Goal: Check status: Check status

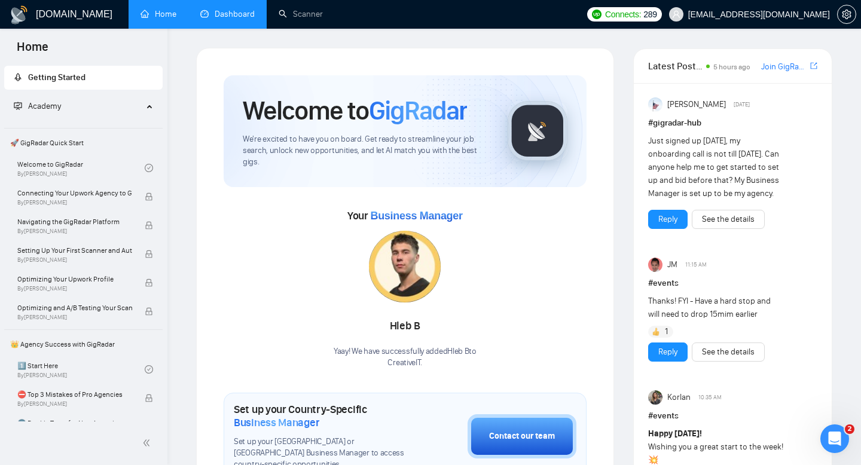
click at [231, 13] on link "Dashboard" at bounding box center [227, 14] width 54 height 10
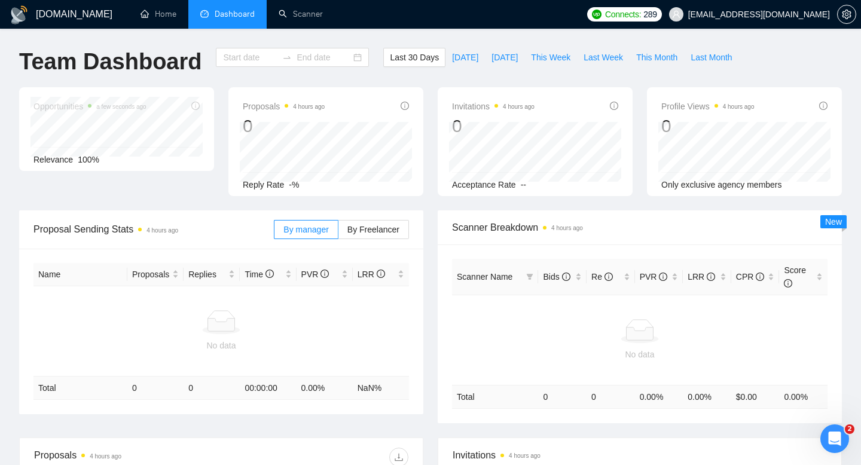
type input "[DATE]"
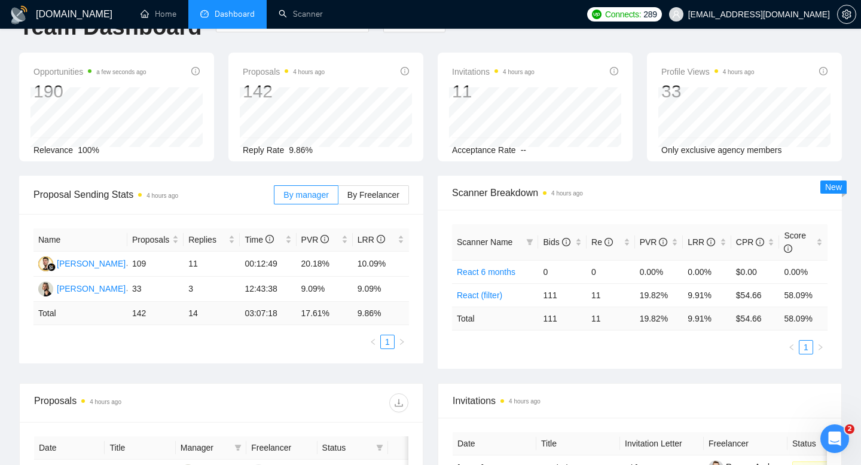
scroll to position [33, 0]
click at [552, 298] on td "111" at bounding box center [562, 296] width 48 height 23
click at [598, 298] on td "11" at bounding box center [611, 296] width 48 height 23
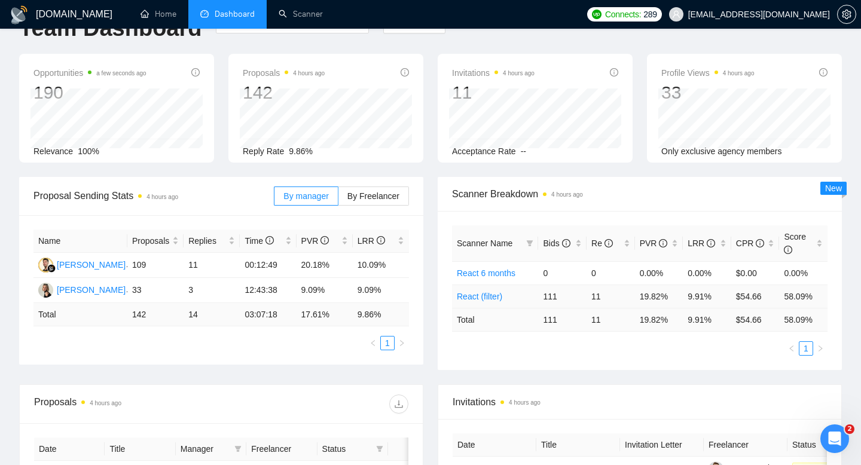
click at [698, 297] on td "9.91%" at bounding box center [707, 296] width 48 height 23
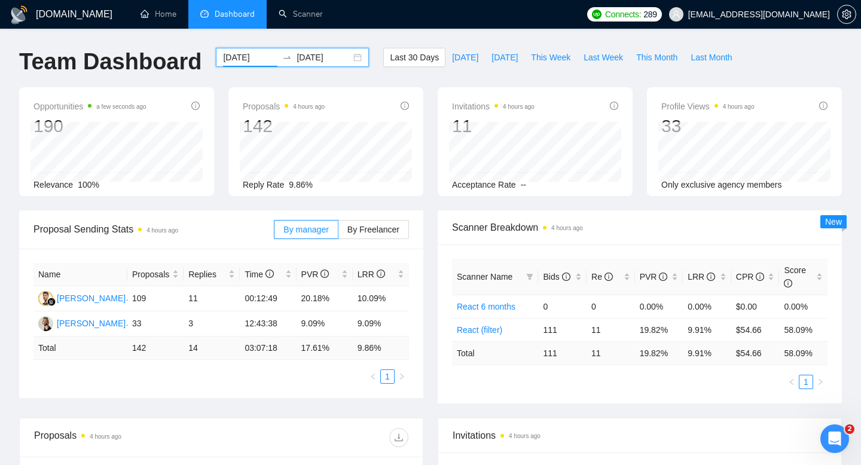
click at [255, 59] on input "[DATE]" at bounding box center [250, 57] width 54 height 13
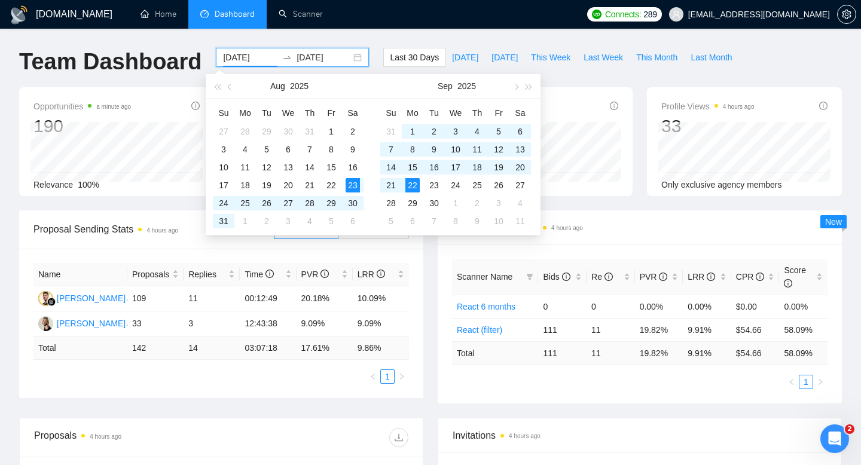
click at [624, 233] on span "Scanner Breakdown 4 hours ago" at bounding box center [640, 227] width 376 height 15
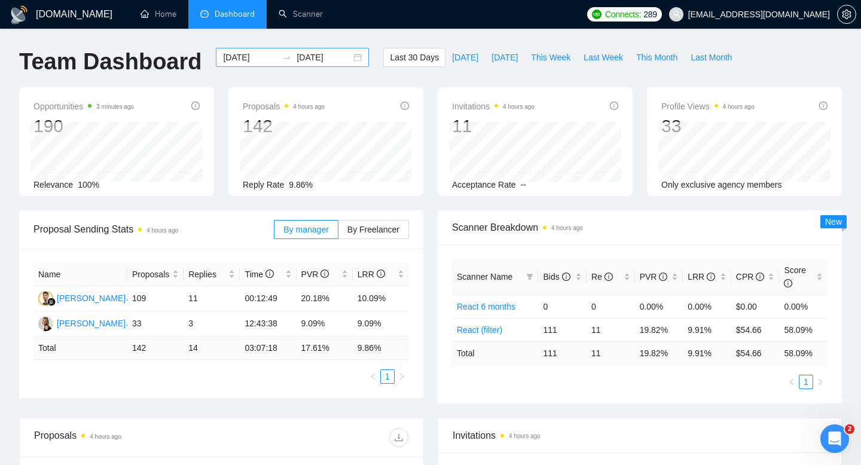
click at [352, 58] on div "[DATE] [DATE]" at bounding box center [292, 57] width 153 height 19
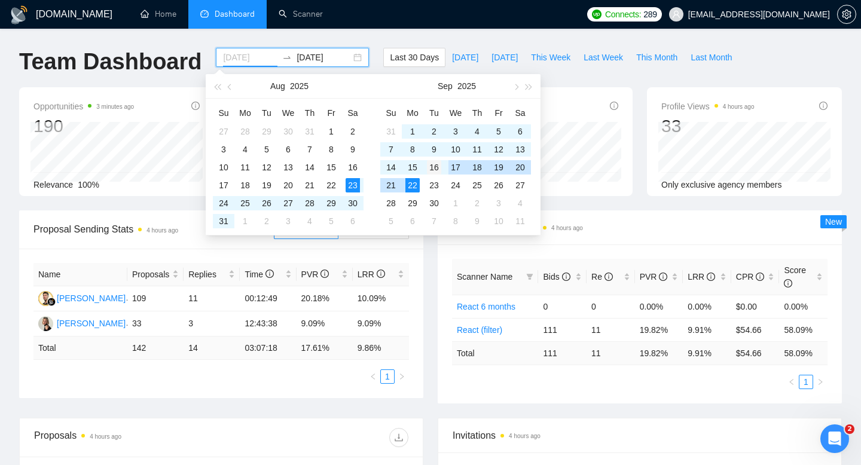
type input "[DATE]"
click at [438, 165] on div "16" at bounding box center [434, 167] width 14 height 14
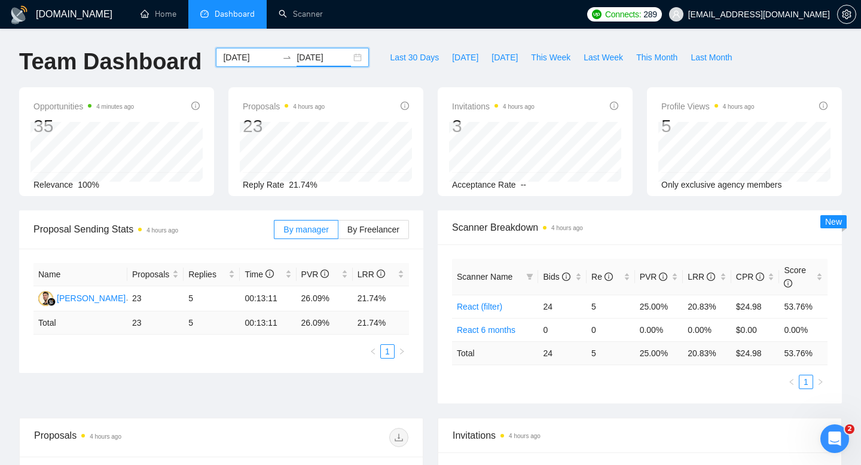
click at [318, 52] on input "[DATE]" at bounding box center [324, 57] width 54 height 13
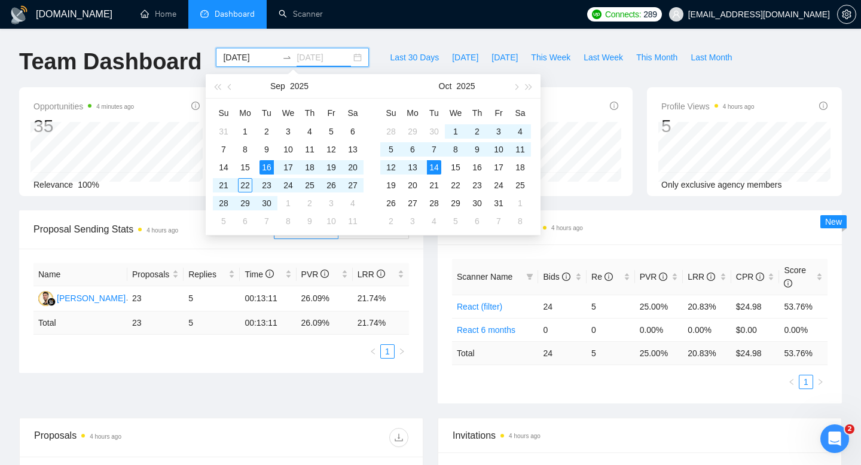
click at [267, 166] on div "16" at bounding box center [267, 167] width 14 height 14
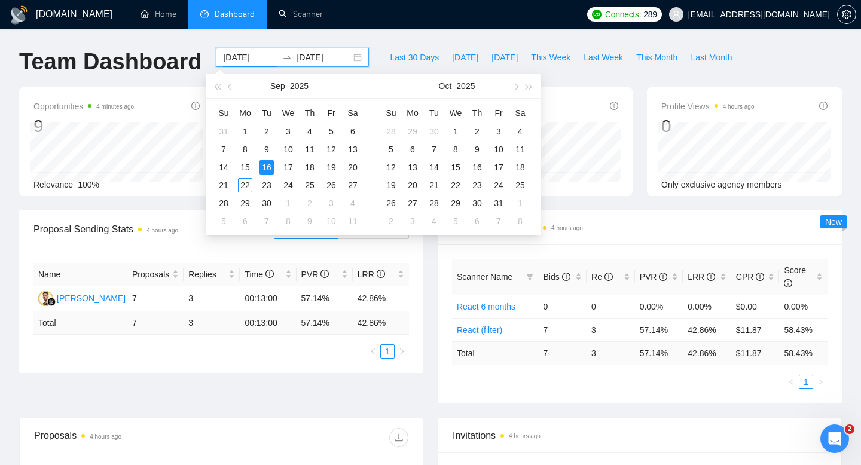
click at [138, 201] on div "Opportunities 4 minutes ago 9 Relevance 100% Proposals 4 hours ago 7 Reply Rate…" at bounding box center [430, 148] width 837 height 123
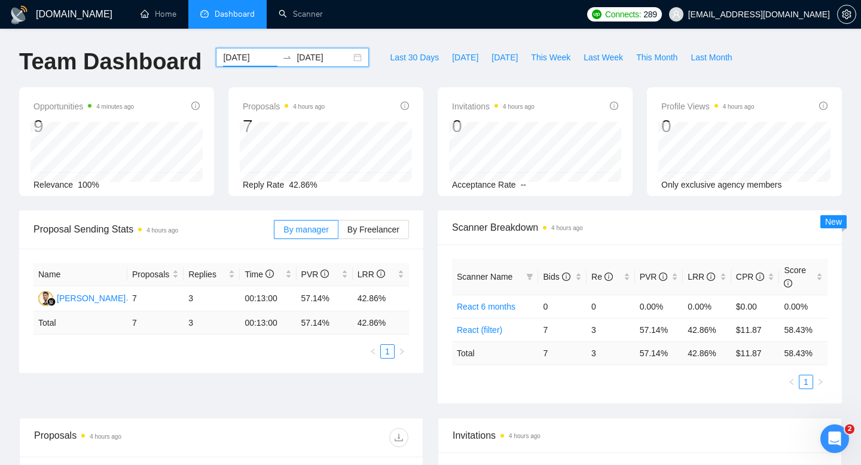
click at [322, 58] on input "[DATE]" at bounding box center [324, 57] width 54 height 13
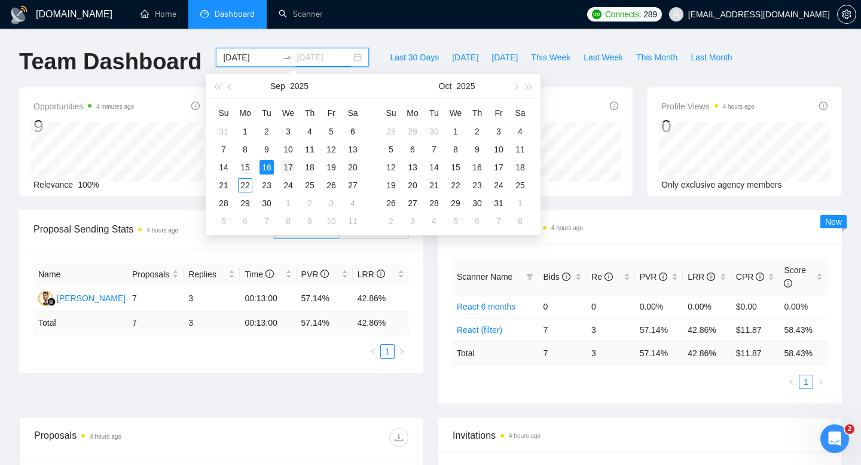
type input "[DATE]"
click at [291, 164] on div "17" at bounding box center [288, 167] width 14 height 14
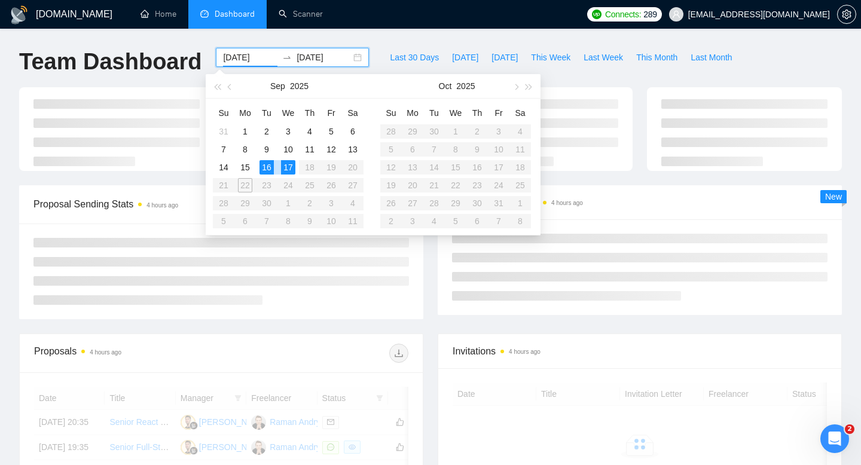
click at [291, 164] on div "17" at bounding box center [288, 167] width 14 height 14
type input "[DATE]"
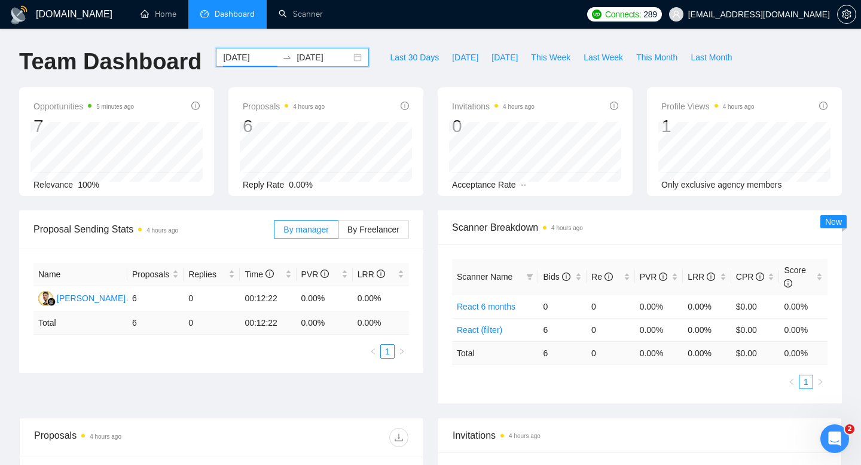
click at [327, 59] on input "[DATE]" at bounding box center [324, 57] width 54 height 13
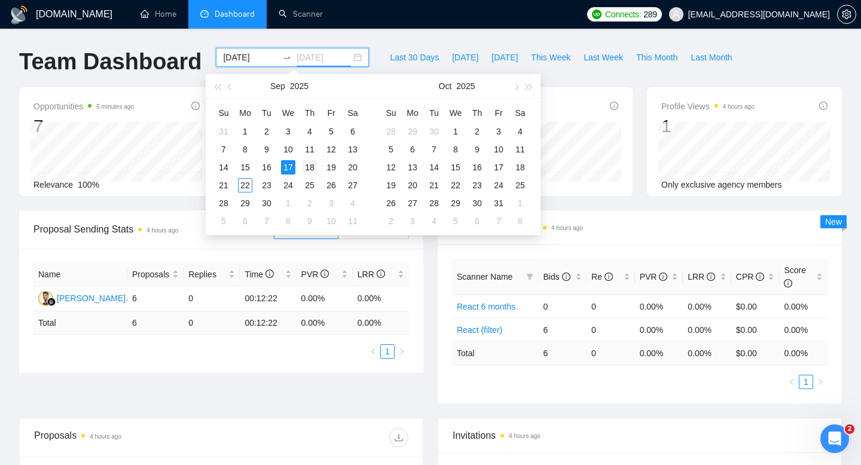
type input "[DATE]"
click at [312, 165] on div "18" at bounding box center [310, 167] width 14 height 14
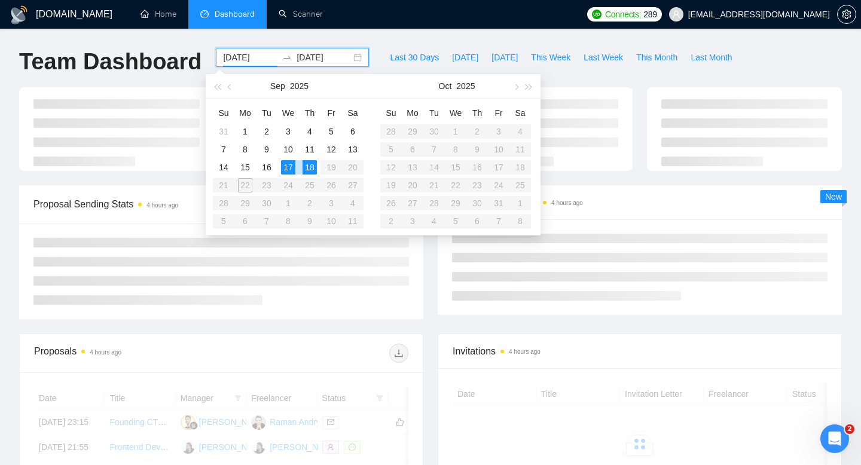
click at [312, 165] on div "18" at bounding box center [310, 167] width 14 height 14
type input "[DATE]"
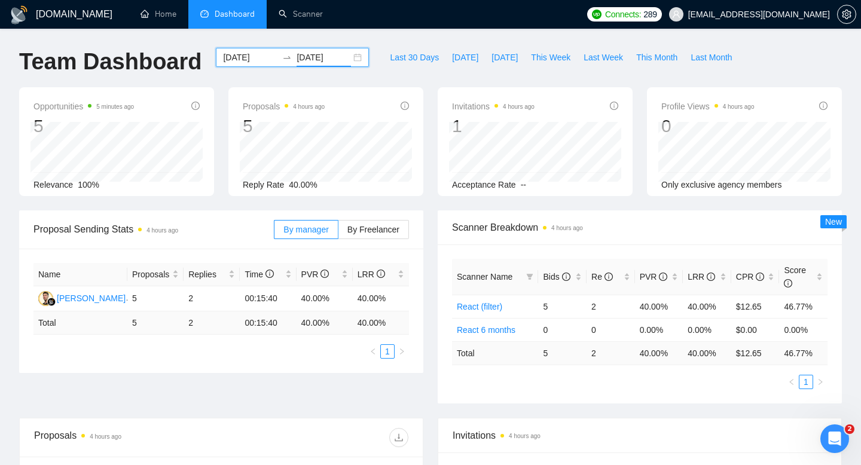
click at [325, 58] on input "[DATE]" at bounding box center [324, 57] width 54 height 13
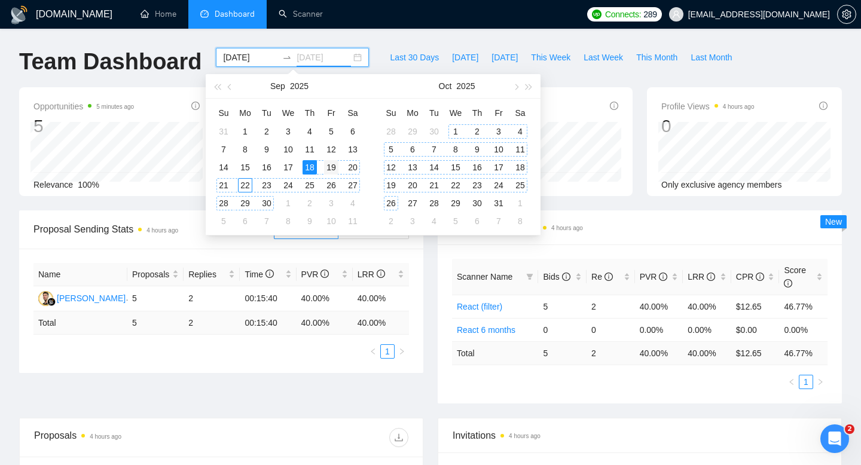
type input "[DATE]"
click at [333, 168] on div "19" at bounding box center [331, 167] width 14 height 14
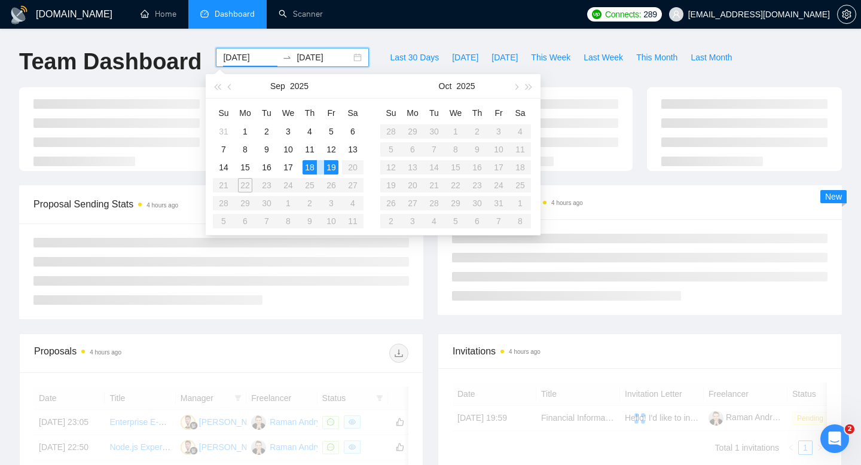
click at [333, 168] on div "19" at bounding box center [331, 167] width 14 height 14
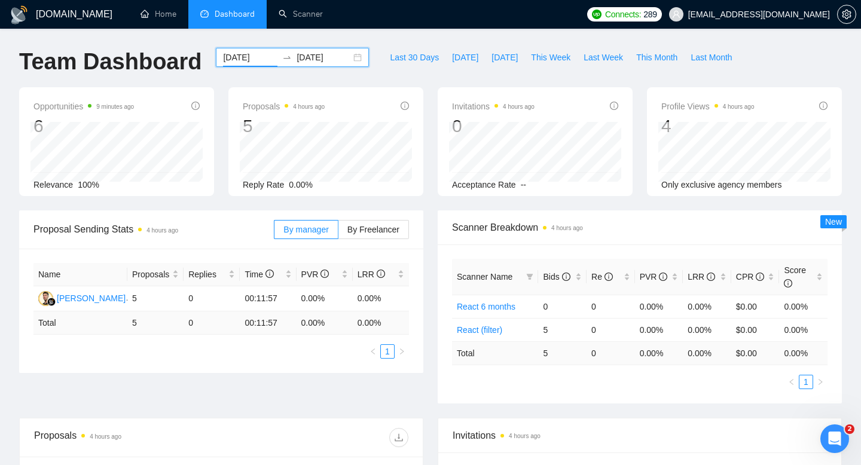
click at [239, 56] on input "[DATE]" at bounding box center [250, 57] width 54 height 13
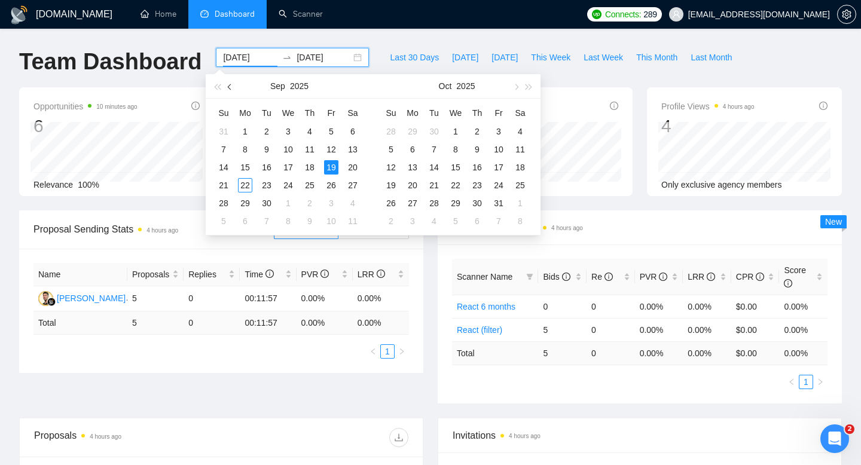
click at [225, 95] on button "button" at bounding box center [230, 86] width 13 height 24
click at [230, 89] on button "button" at bounding box center [230, 86] width 13 height 24
type input "[DATE]"
click at [267, 133] on div "1" at bounding box center [267, 131] width 14 height 14
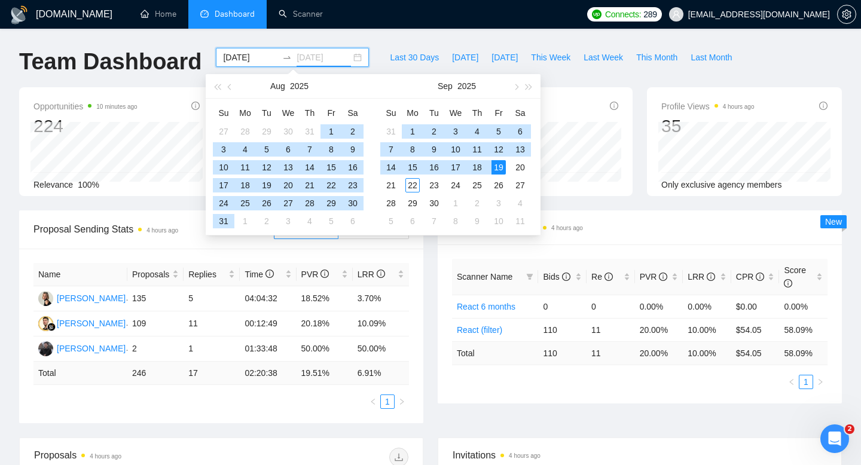
type input "[DATE]"
click at [499, 167] on div "19" at bounding box center [499, 167] width 14 height 14
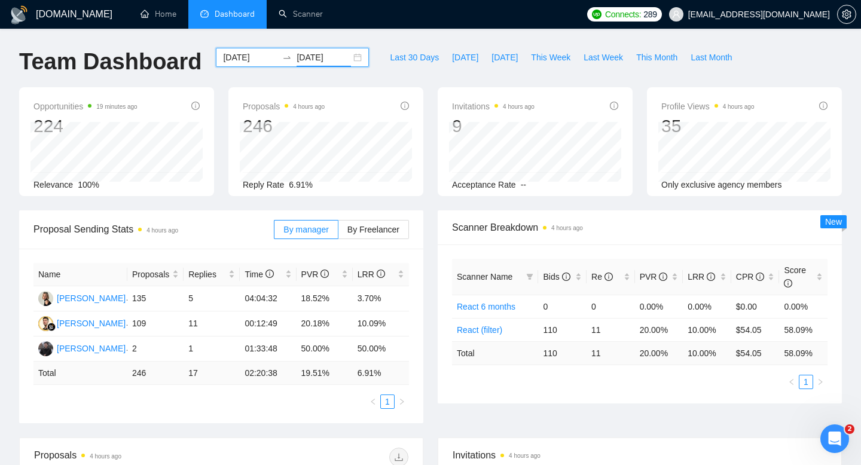
click at [246, 60] on input "[DATE]" at bounding box center [250, 57] width 54 height 13
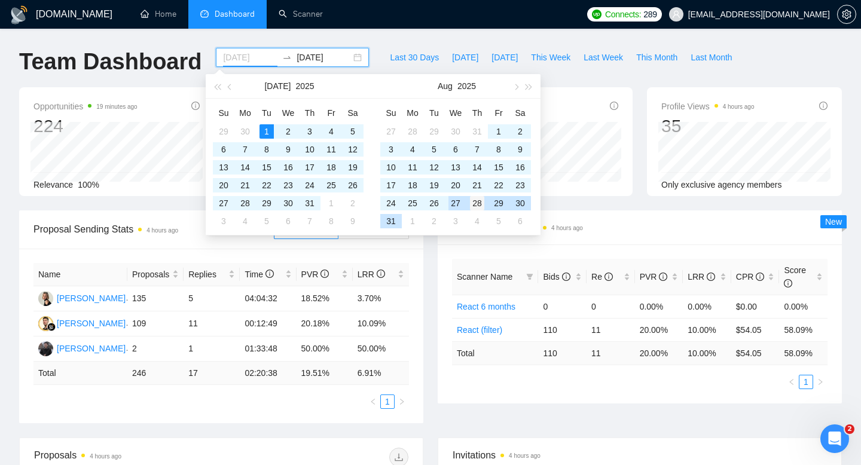
type input "[DATE]"
click at [479, 205] on div "28" at bounding box center [477, 203] width 14 height 14
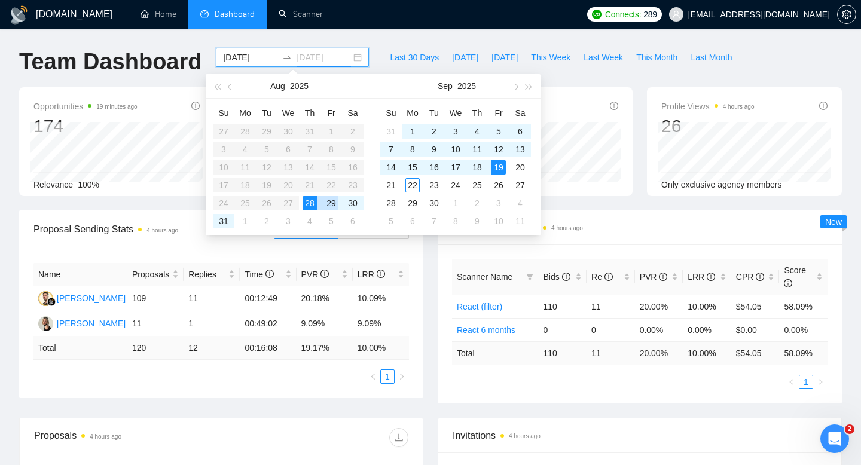
click at [330, 207] on div "29" at bounding box center [331, 203] width 14 height 14
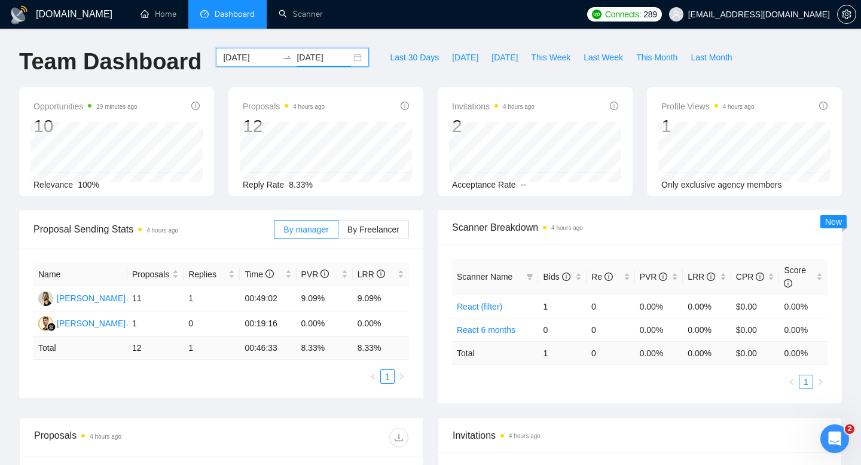
click at [325, 59] on input "[DATE]" at bounding box center [324, 57] width 54 height 13
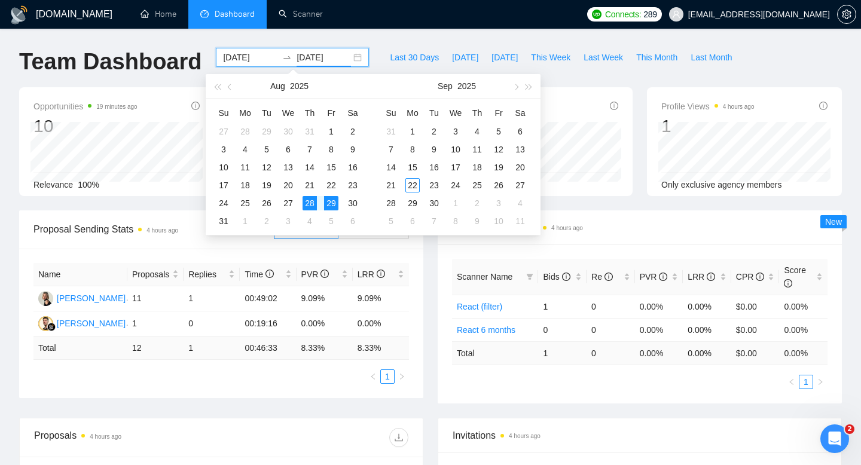
type input "[DATE]"
click at [331, 203] on div "29" at bounding box center [331, 203] width 14 height 14
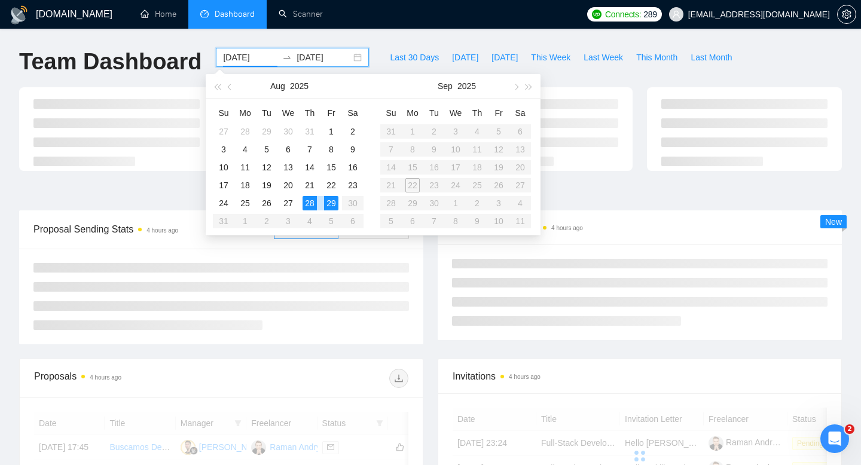
click at [331, 203] on div "29" at bounding box center [331, 203] width 14 height 14
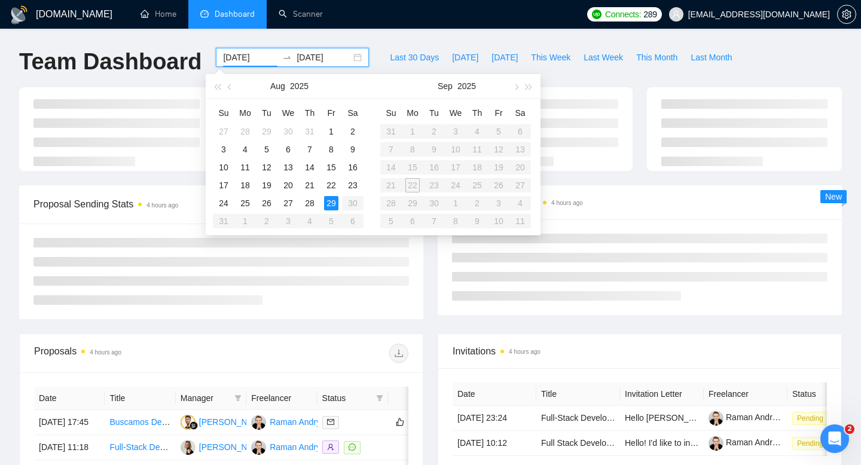
type input "[DATE]"
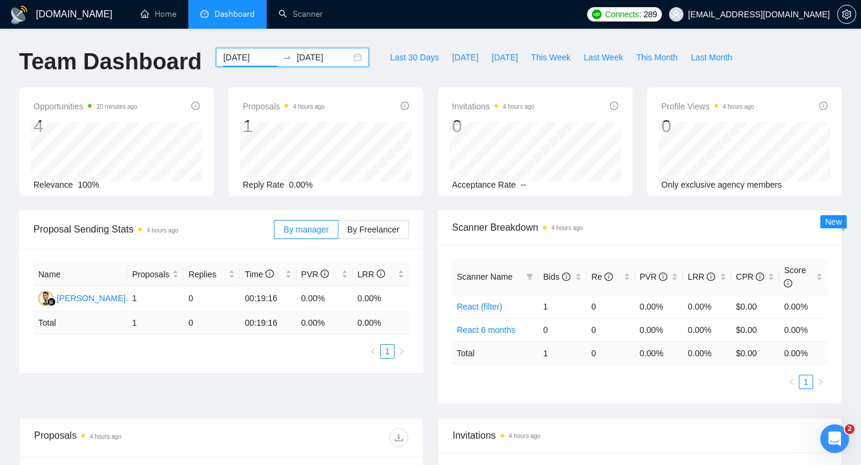
click at [328, 62] on input "[DATE]" at bounding box center [324, 57] width 54 height 13
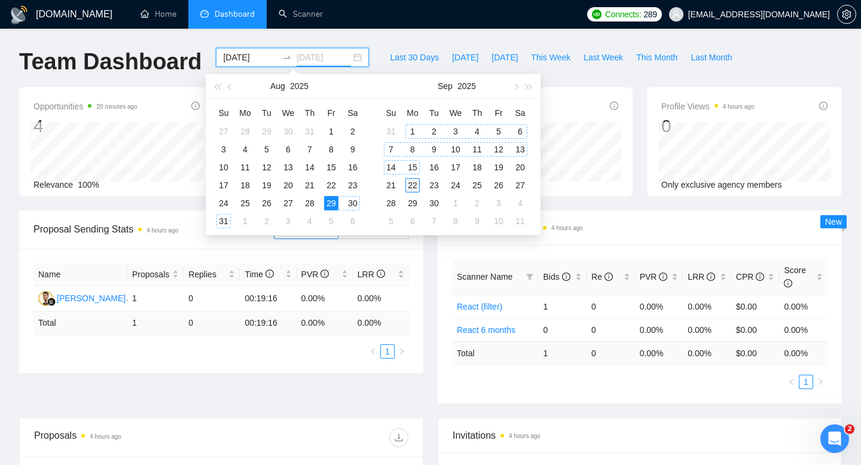
type input "[DATE]"
click at [411, 182] on div "22" at bounding box center [413, 185] width 14 height 14
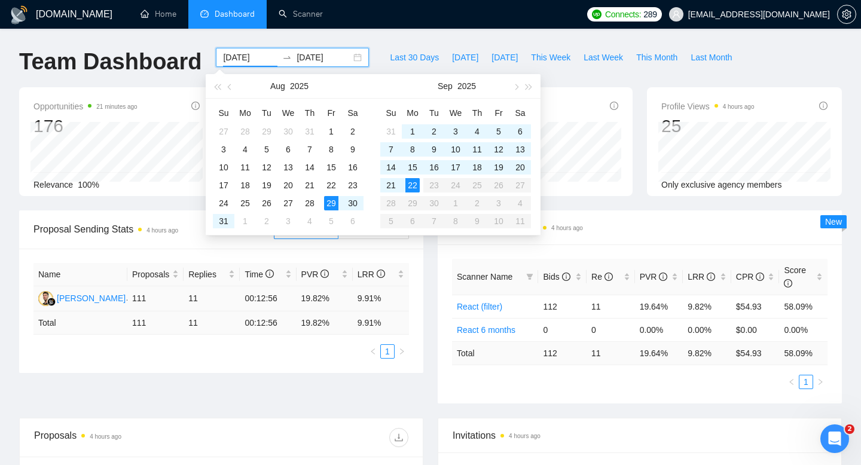
type input "[DATE]"
click at [166, 200] on div "Opportunities 21 minutes ago 176 [DATE] Relevant 9 Relevance 100% Proposals 4 h…" at bounding box center [430, 148] width 837 height 123
